Goal: Transaction & Acquisition: Purchase product/service

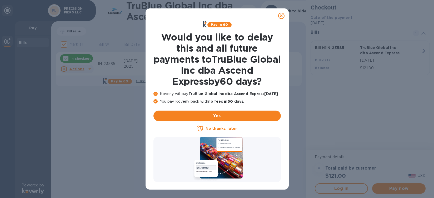
click at [219, 129] on u "No thanks, later" at bounding box center [221, 128] width 31 height 4
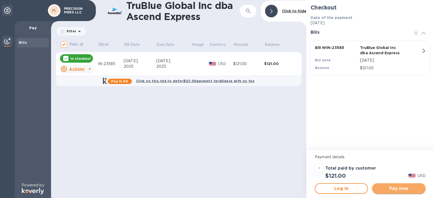
click at [394, 186] on span "Pay now" at bounding box center [399, 188] width 45 height 6
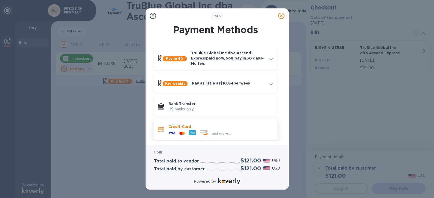
click at [212, 126] on p "Credit Card" at bounding box center [221, 126] width 105 height 5
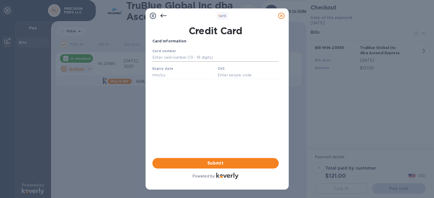
click at [186, 56] on input "text" at bounding box center [215, 58] width 126 height 8
type input "[CREDIT_CARD_NUMBER]"
click at [162, 112] on div "Card Information Your browser does not support iframes Submit Powered by" at bounding box center [215, 109] width 126 height 142
click at [189, 75] on input "text" at bounding box center [182, 75] width 61 height 8
type input "08/26"
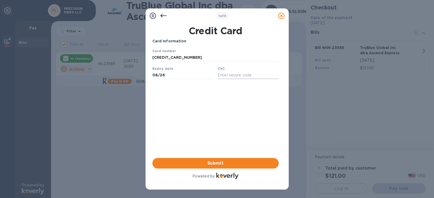
click at [233, 75] on input "text" at bounding box center [248, 75] width 61 height 8
type input "340"
click at [211, 160] on span "Submit" at bounding box center [216, 163] width 118 height 6
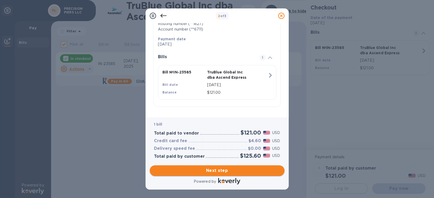
click at [220, 170] on span "Next step" at bounding box center [217, 170] width 126 height 6
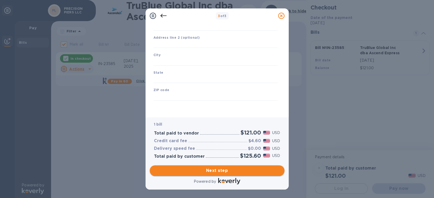
scroll to position [60, 0]
type input "[GEOGRAPHIC_DATA]"
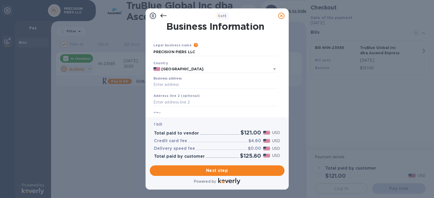
scroll to position [0, 0]
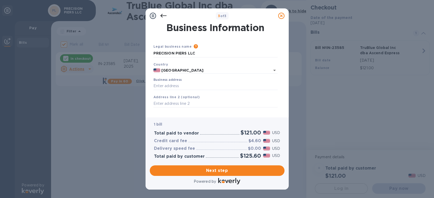
click at [181, 92] on div "Address line 2 (optional)" at bounding box center [215, 101] width 129 height 18
click at [181, 86] on input "Business address" at bounding box center [216, 86] width 124 height 8
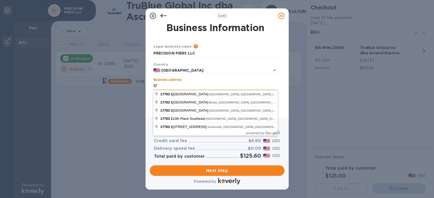
type input "1"
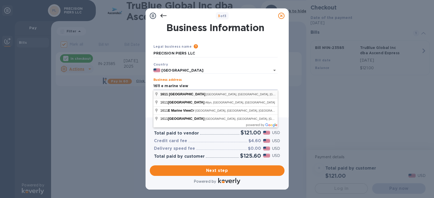
type input "[STREET_ADDRESS]"
type input "[PERSON_NAME]"
type input "WA"
type input "98201"
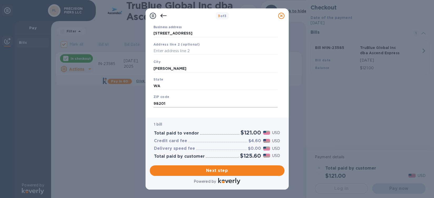
scroll to position [60, 0]
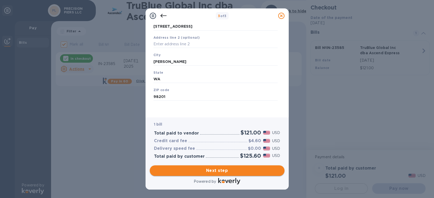
click at [220, 169] on span "Next step" at bounding box center [217, 170] width 126 height 6
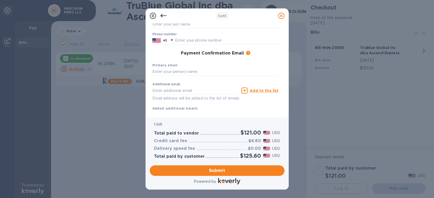
scroll to position [33, 0]
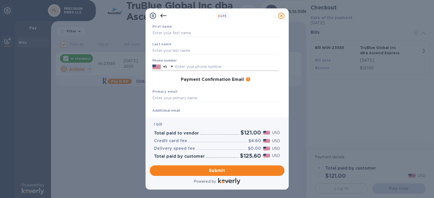
click at [199, 67] on input "text" at bounding box center [227, 67] width 104 height 8
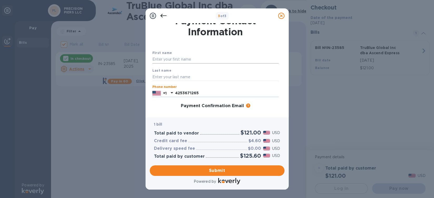
type input "4253671265"
click at [181, 57] on input "text" at bounding box center [215, 60] width 126 height 8
type input "[PERSON_NAME]"
type input "[PERSON_NAME][EMAIL_ADDRESS][DOMAIN_NAME]"
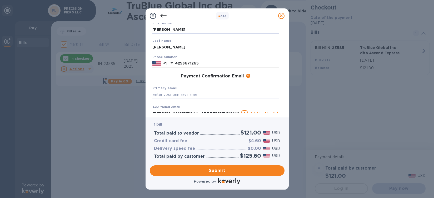
scroll to position [72, 0]
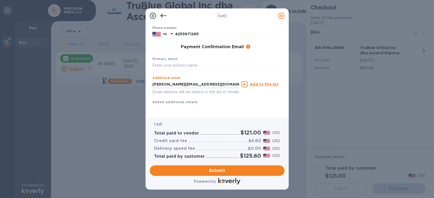
drag, startPoint x: 205, startPoint y: 77, endPoint x: 147, endPoint y: 76, distance: 58.0
click at [147, 76] on div "Payment Contact Information First name [PERSON_NAME] Last name [PERSON_NAME] Ph…" at bounding box center [217, 70] width 143 height 94
click at [166, 62] on input "text" at bounding box center [215, 66] width 126 height 8
type input "[EMAIL_ADDRESS][DOMAIN_NAME]"
click at [229, 170] on span "Submit" at bounding box center [217, 170] width 126 height 6
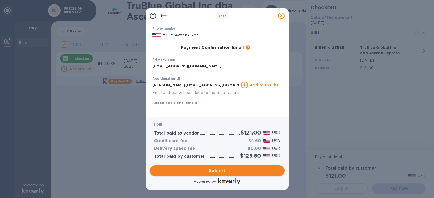
scroll to position [79, 0]
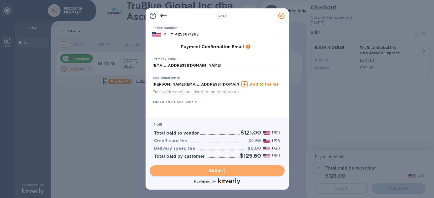
click at [217, 170] on span "Submit" at bounding box center [217, 170] width 126 height 6
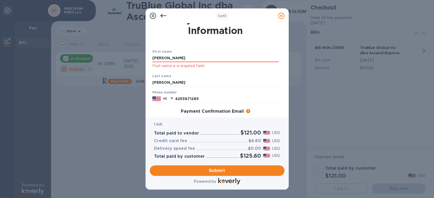
scroll to position [0, 0]
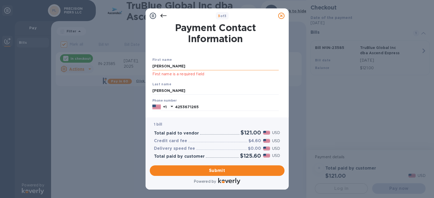
click at [186, 67] on input "[PERSON_NAME]" at bounding box center [215, 66] width 126 height 8
click at [211, 76] on p "First name is a required field" at bounding box center [215, 74] width 126 height 6
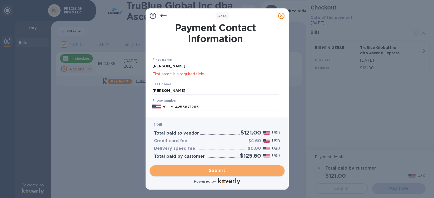
click at [220, 166] on button "Submit" at bounding box center [217, 170] width 135 height 11
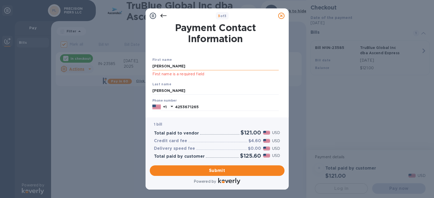
click at [208, 70] on input "[PERSON_NAME]" at bounding box center [215, 66] width 126 height 8
drag, startPoint x: 173, startPoint y: 68, endPoint x: 140, endPoint y: 65, distance: 33.4
click at [140, 65] on div "3 of 3 Payment Contact Information First name [PERSON_NAME] First name is a req…" at bounding box center [217, 99] width 434 height 198
drag, startPoint x: 175, startPoint y: 66, endPoint x: 144, endPoint y: 66, distance: 30.8
click at [144, 66] on div "3 of 3 Payment Contact Information First name [PERSON_NAME] First name is a req…" at bounding box center [217, 99] width 434 height 198
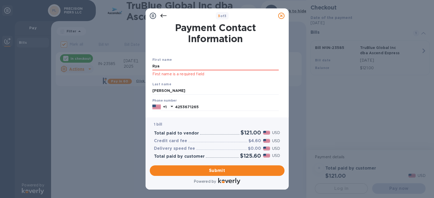
type input "[PERSON_NAME]"
click at [267, 95] on div "Last name [PERSON_NAME]" at bounding box center [215, 88] width 131 height 18
click at [246, 93] on input "[PERSON_NAME]" at bounding box center [215, 91] width 126 height 8
click at [238, 86] on div "Last name [PERSON_NAME]" at bounding box center [215, 88] width 131 height 18
click at [211, 68] on input "[PERSON_NAME]" at bounding box center [215, 66] width 126 height 8
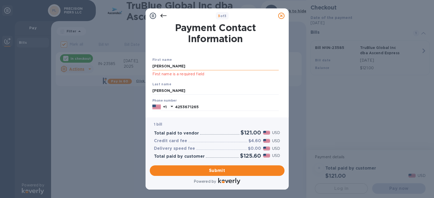
click button "Submit" at bounding box center [0, 0] width 0 height 0
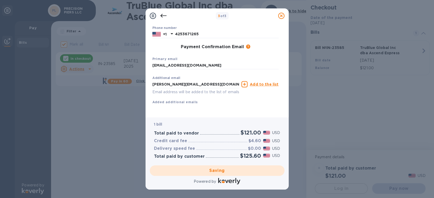
scroll to position [72, 0]
click at [243, 105] on div "First name [PERSON_NAME] Last name [PERSON_NAME] Phone number [PHONE_NUMBER] Pa…" at bounding box center [215, 52] width 126 height 122
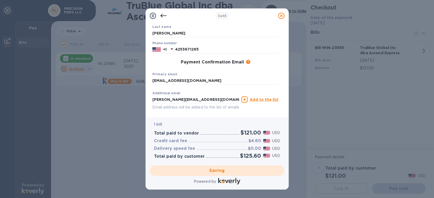
scroll to position [53, 0]
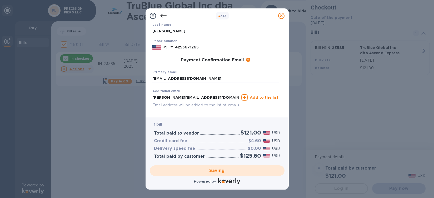
checkbox input "false"
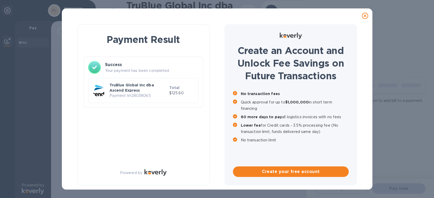
scroll to position [0, 0]
